Goal: Transaction & Acquisition: Purchase product/service

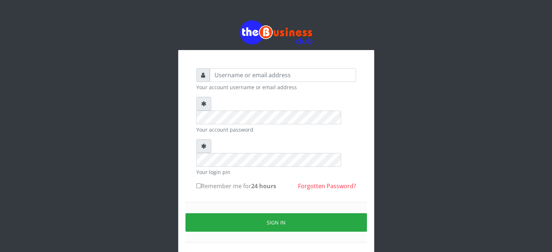
click at [260, 74] on input "text" at bounding box center [283, 75] width 146 height 14
type input "videx"
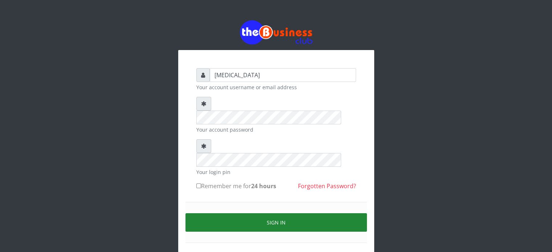
click at [275, 214] on button "Sign in" at bounding box center [277, 223] width 182 height 19
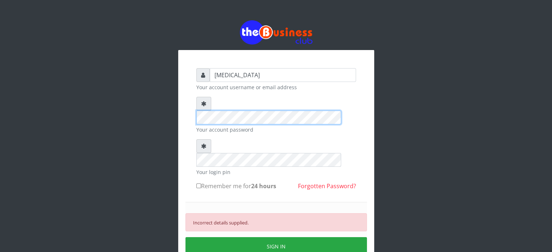
click at [179, 106] on div "videx Your account username or email address Your account password Your login p…" at bounding box center [276, 174] width 196 height 249
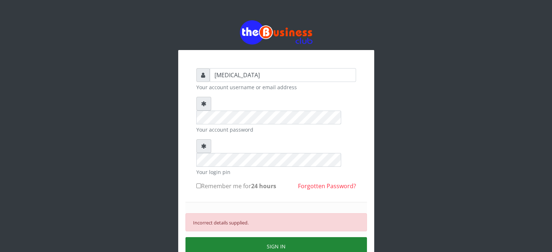
click at [248, 238] on button "SIGN IN" at bounding box center [277, 247] width 182 height 19
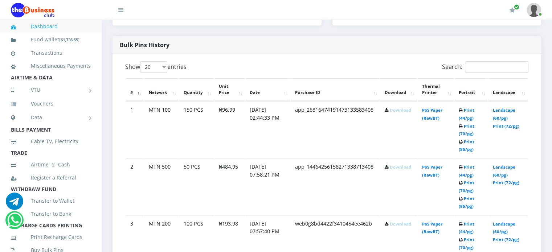
scroll to position [355, 0]
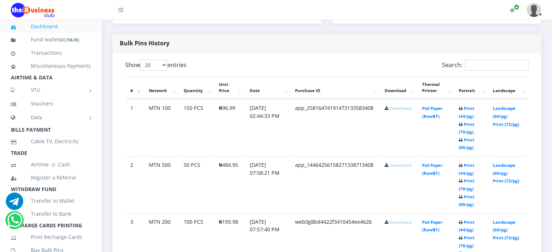
click at [405, 111] on link "Download" at bounding box center [400, 108] width 21 height 5
drag, startPoint x: 222, startPoint y: 115, endPoint x: 236, endPoint y: 116, distance: 13.4
click at [236, 116] on td "₦96.99" at bounding box center [230, 128] width 30 height 56
copy td "96.99"
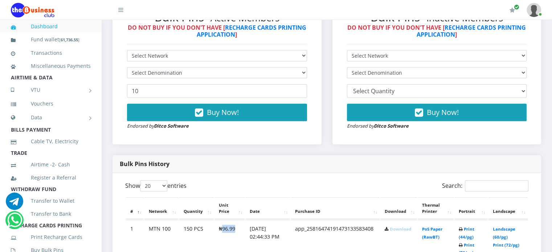
scroll to position [233, 0]
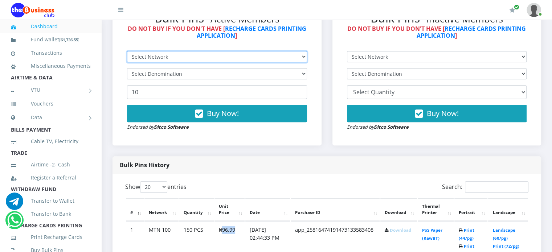
click at [189, 62] on select "Select Network MTN Globacom 9Mobile Airtel" at bounding box center [217, 56] width 180 height 11
select select "MTN"
click at [127, 59] on select "Select Network MTN Globacom 9Mobile Airtel" at bounding box center [217, 56] width 180 height 11
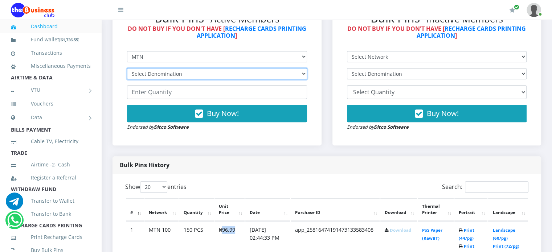
click at [167, 80] on select "Select Denomination MTN NGN100 - ₦96.99 MTN NGN200 - ₦193.98 MTN NGN400 - ₦387.…" at bounding box center [217, 73] width 180 height 11
click at [164, 80] on select "Select Denomination MTN NGN100 - ₦96.99 MTN NGN200 - ₦193.98 MTN NGN400 - ₦387.…" at bounding box center [217, 73] width 180 height 11
select select "193.98-200"
click at [127, 76] on select "Select Denomination MTN NGN100 - ₦96.99 MTN NGN200 - ₦193.98 MTN NGN400 - ₦387.…" at bounding box center [217, 73] width 180 height 11
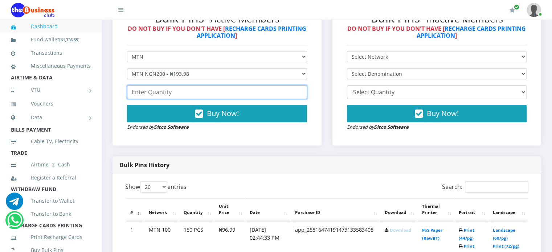
click at [164, 99] on input "number" at bounding box center [217, 92] width 180 height 14
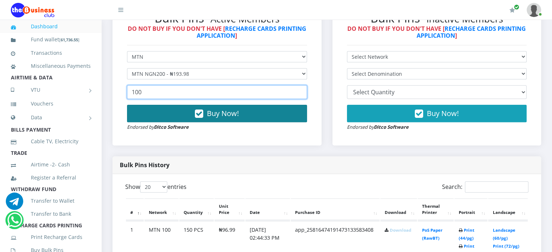
type input "100"
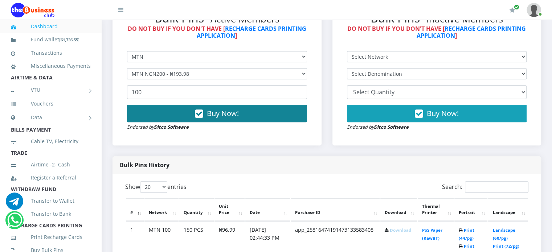
click at [204, 122] on button "Buy Now!" at bounding box center [217, 113] width 180 height 17
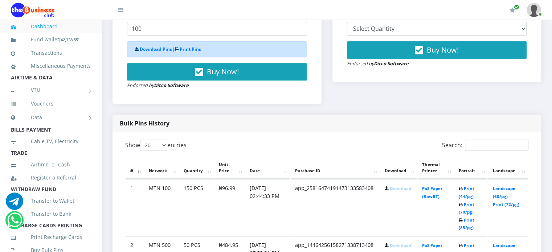
scroll to position [302, 0]
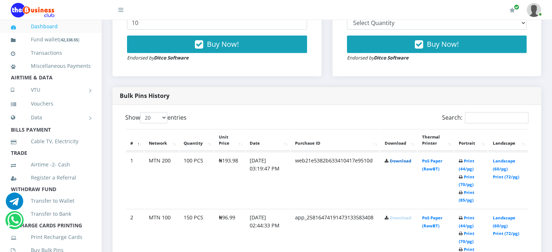
click at [401, 164] on link "Download" at bounding box center [400, 160] width 21 height 5
drag, startPoint x: 222, startPoint y: 168, endPoint x: 237, endPoint y: 168, distance: 14.5
click at [237, 168] on td "₦193.98" at bounding box center [230, 180] width 30 height 56
copy td "193.98"
